Goal: Task Accomplishment & Management: Use online tool/utility

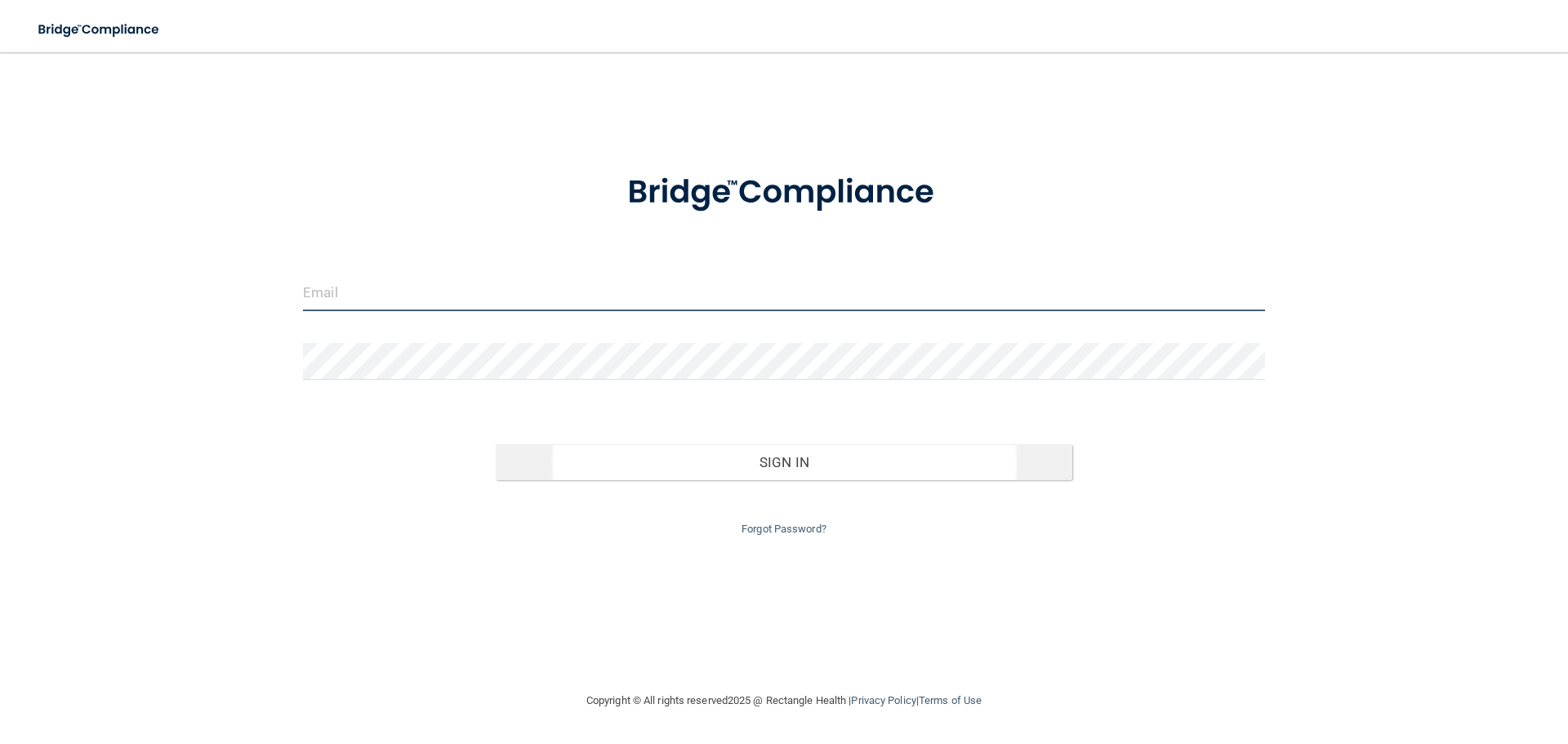
type input "[EMAIL_ADDRESS][DOMAIN_NAME]"
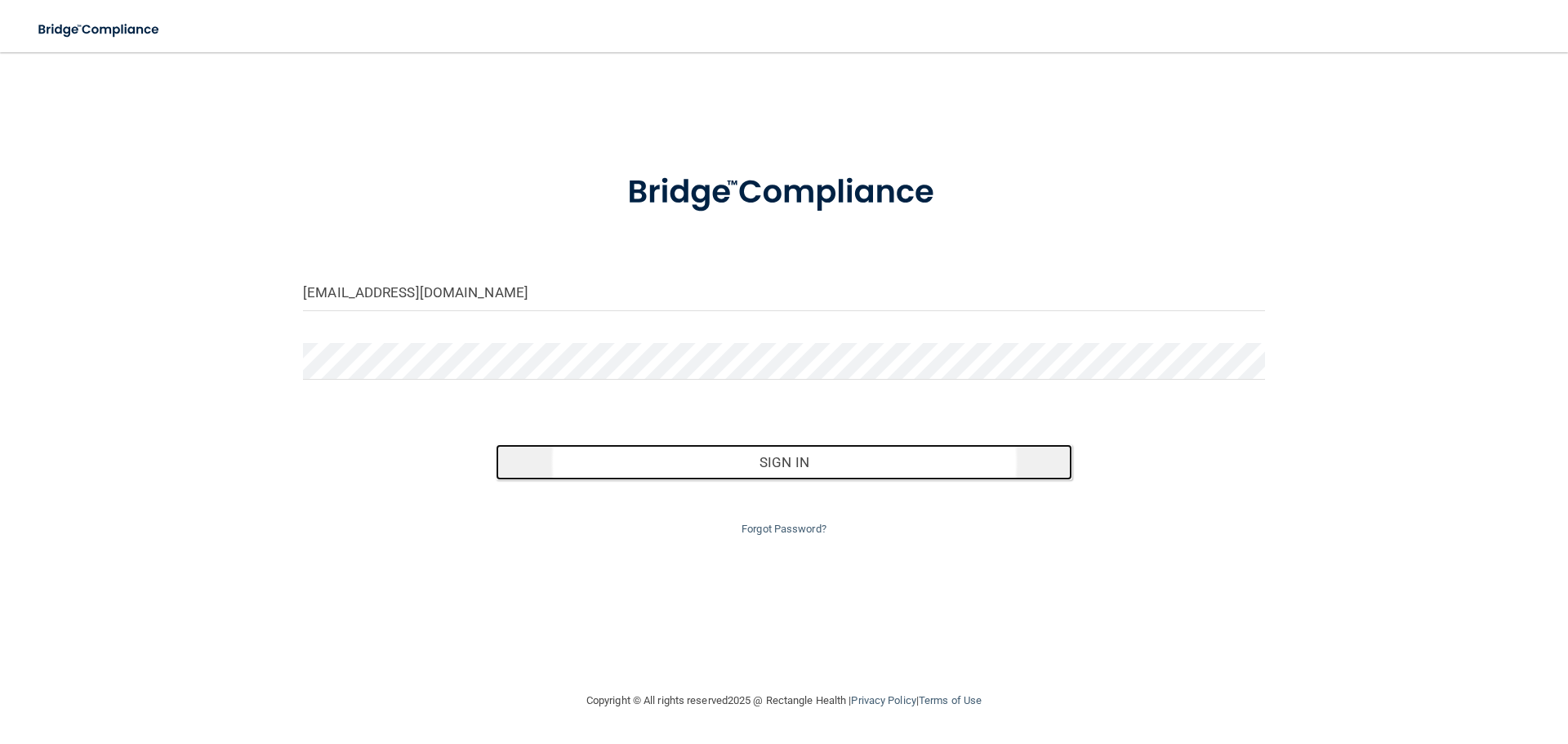
click at [664, 472] on button "Sign In" at bounding box center [784, 462] width 578 height 36
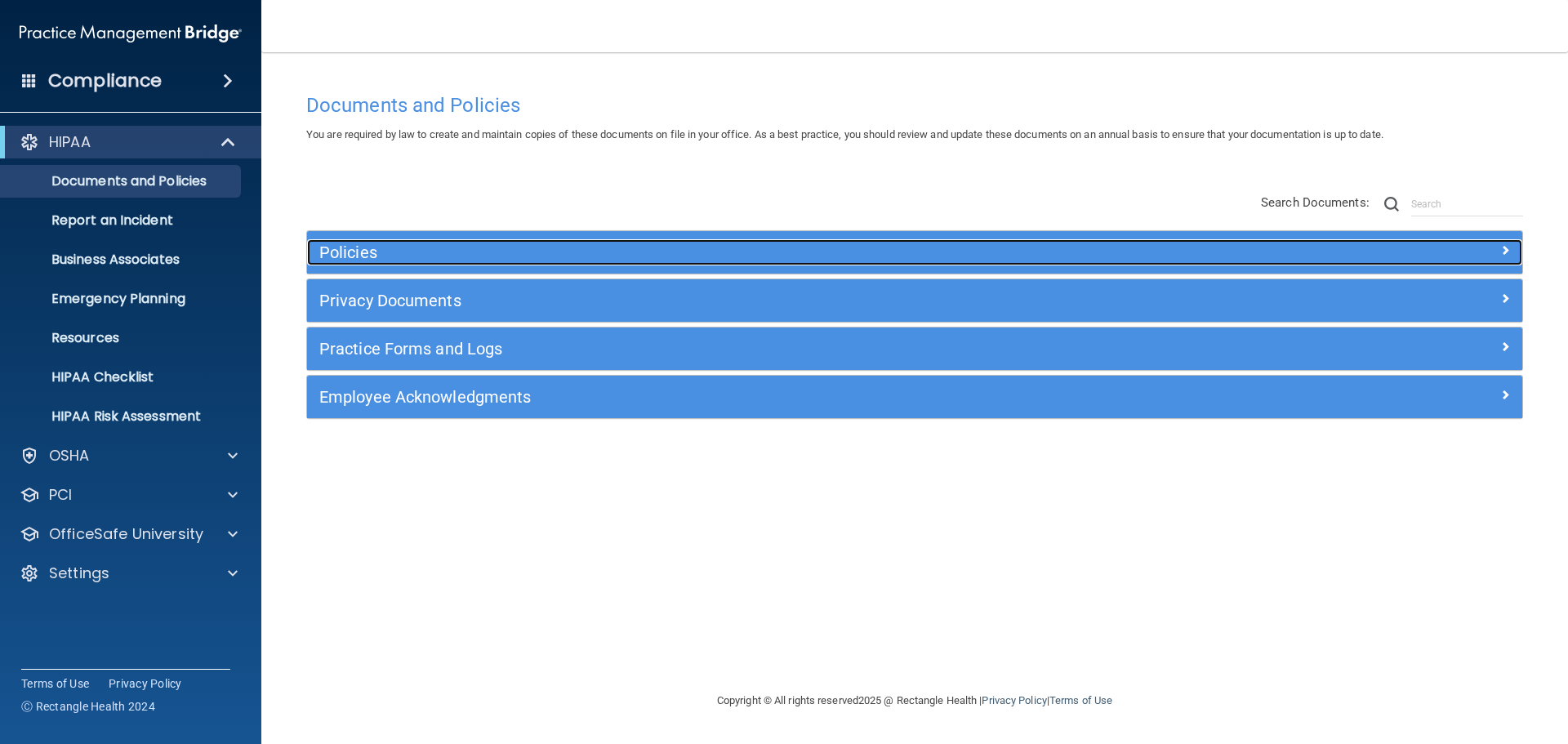
click at [461, 263] on div "Policies" at bounding box center [762, 252] width 912 height 26
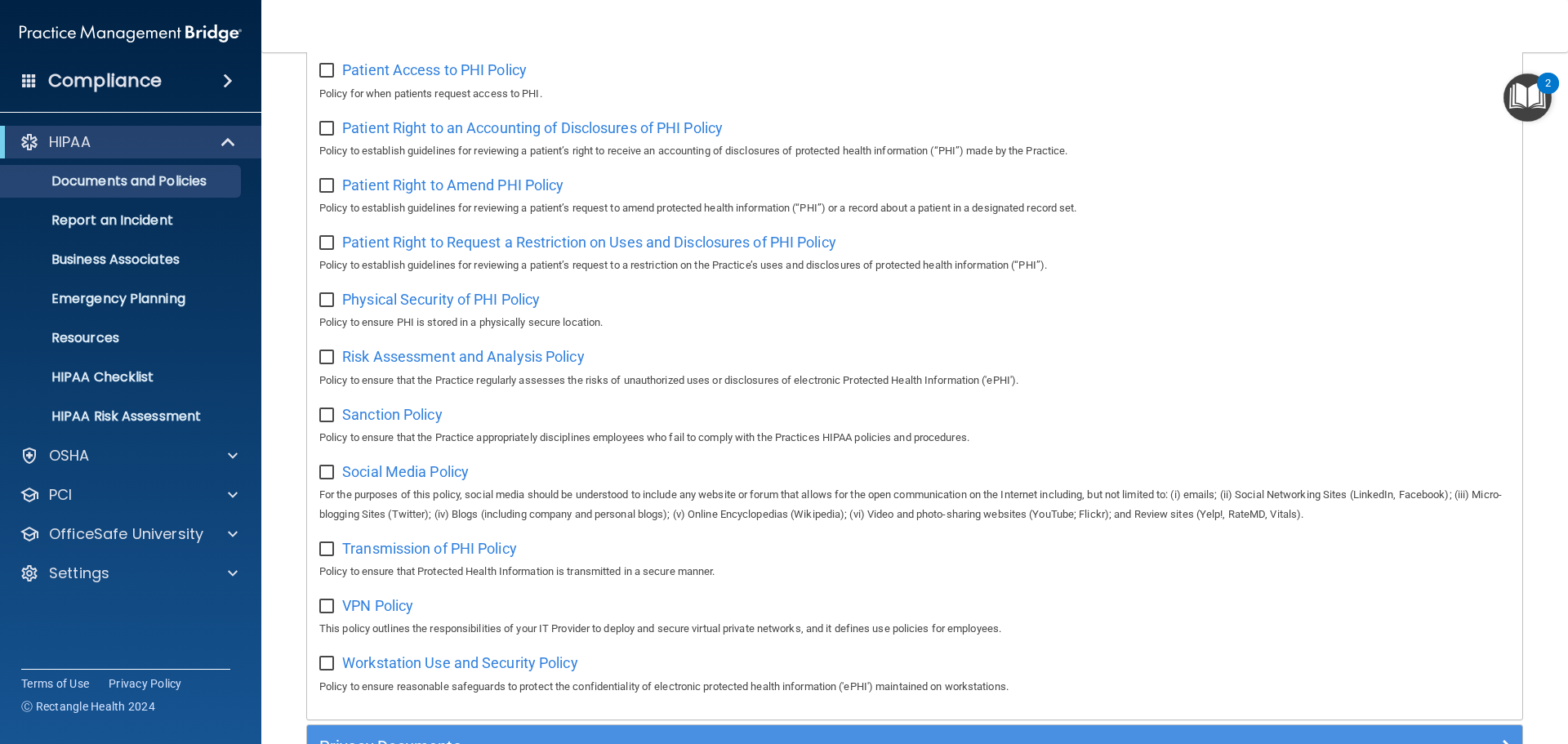
scroll to position [872, 0]
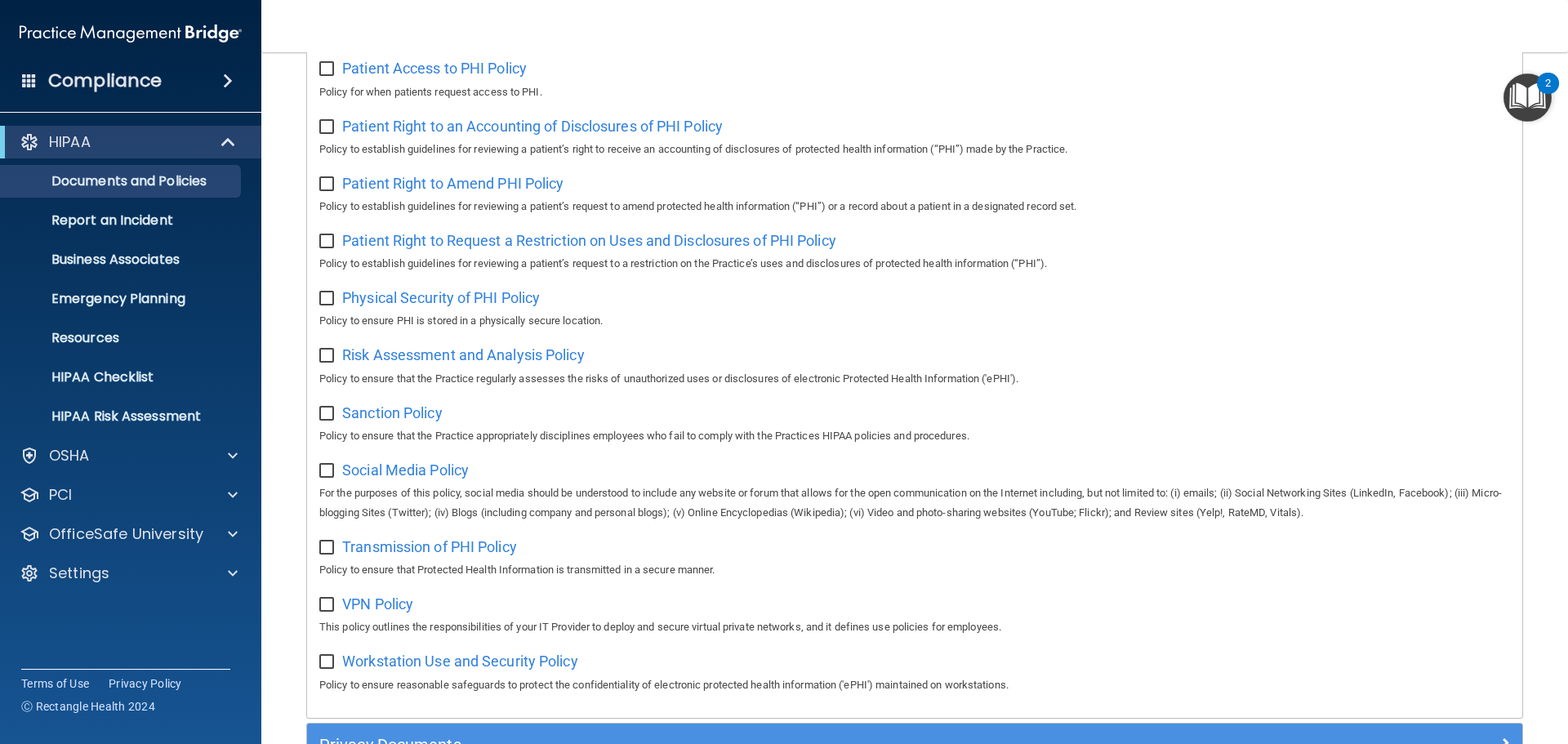
click at [328, 669] on input "checkbox" at bounding box center [328, 661] width 18 height 13
checkbox input "true"
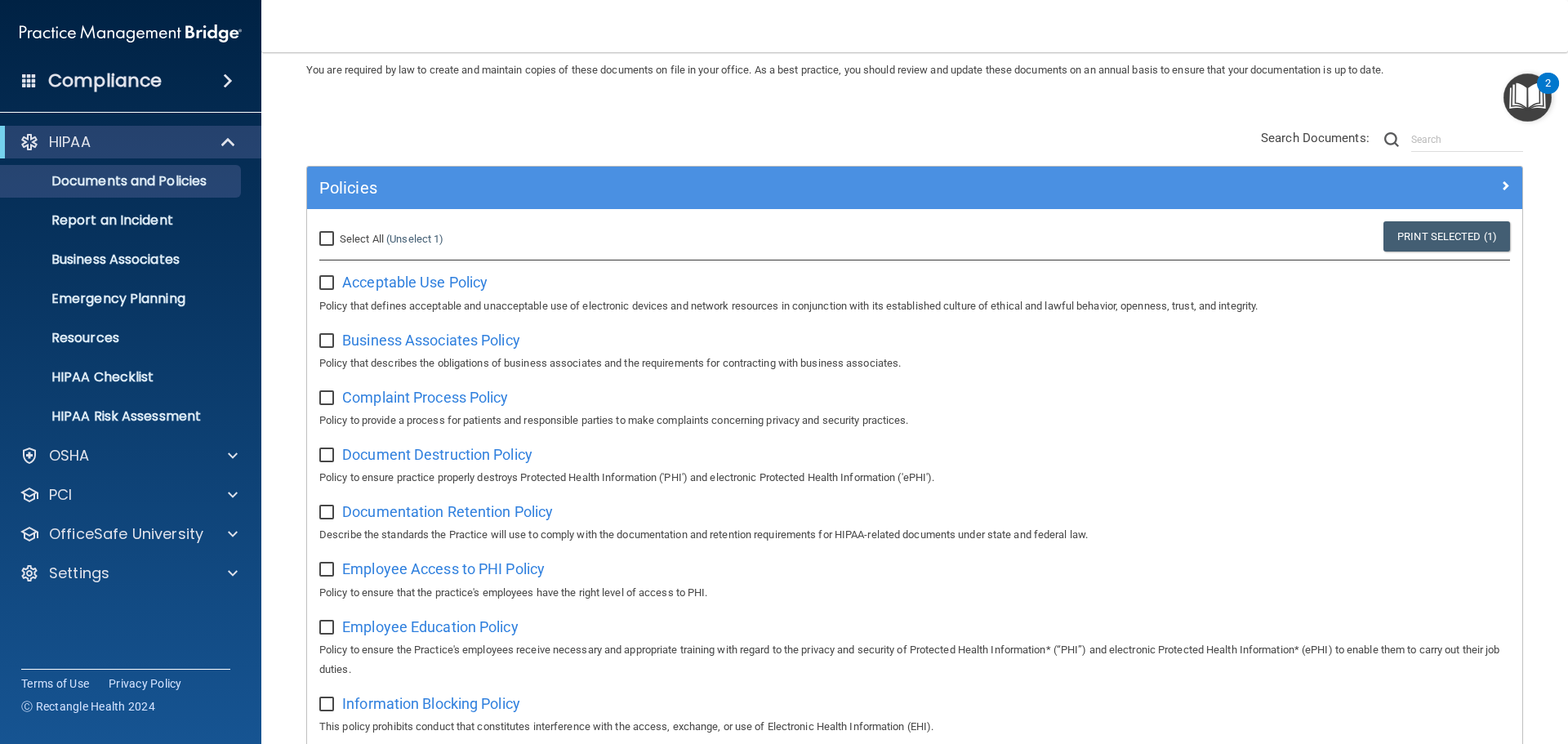
scroll to position [0, 0]
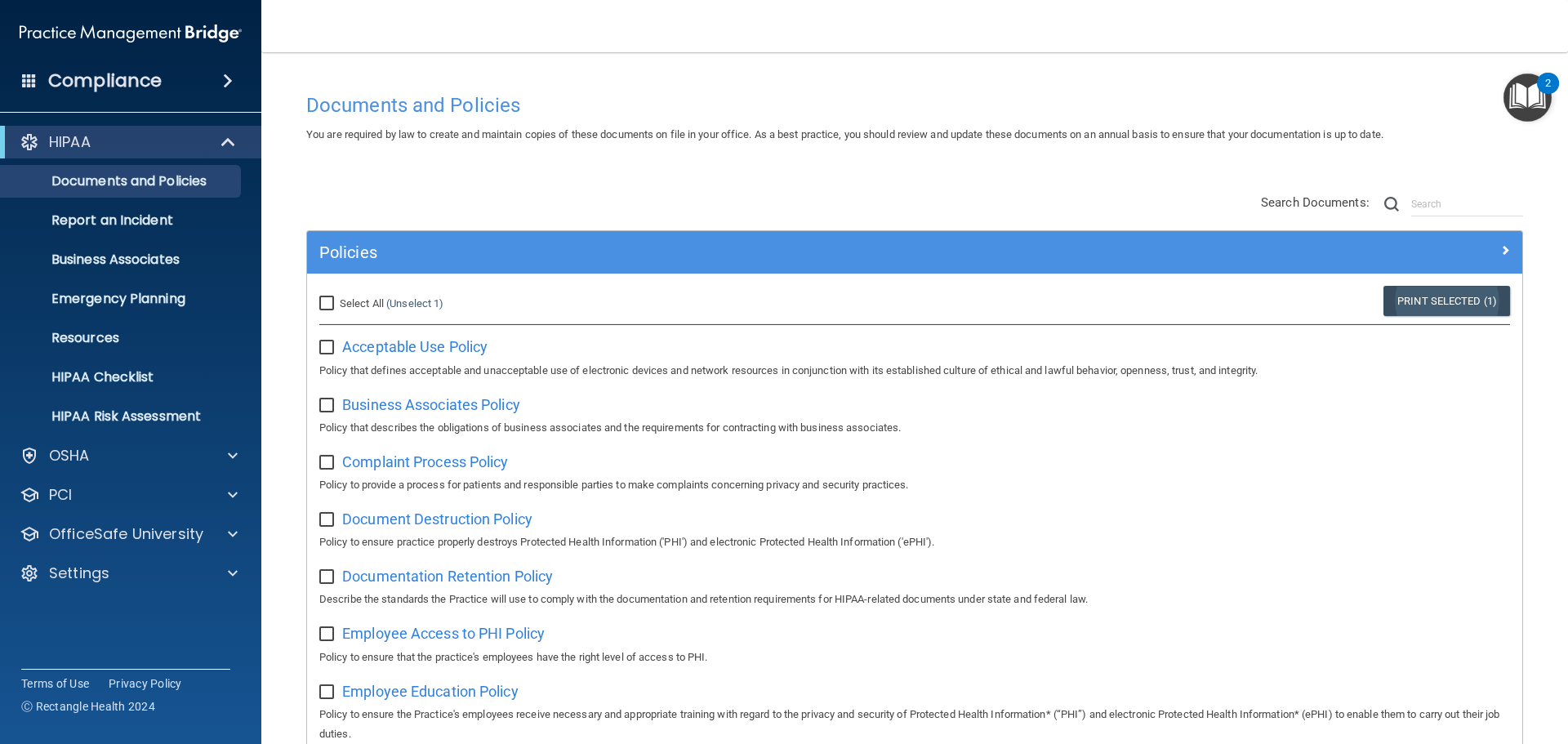
click at [1421, 302] on link "Print Selected (1)" at bounding box center [1447, 300] width 126 height 30
